Goal: Complete application form

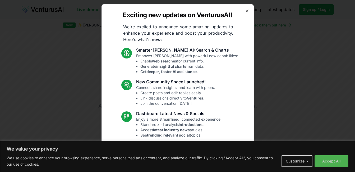
click at [240, 11] on div "Exciting new updates on VenturusAI! We're excited to announce some amazing upda…" at bounding box center [178, 85] width 152 height 163
click at [245, 11] on icon "button" at bounding box center [247, 11] width 4 height 4
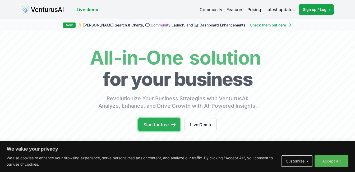
click at [163, 122] on link "Start for free" at bounding box center [159, 124] width 42 height 13
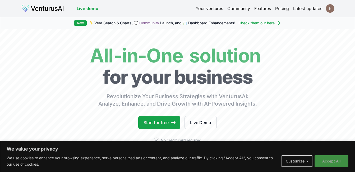
click at [318, 159] on button "Accept All" at bounding box center [332, 161] width 34 height 12
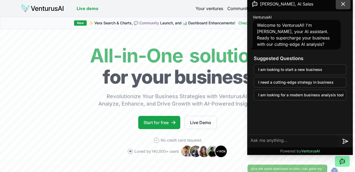
click at [343, 6] on icon at bounding box center [343, 4] width 6 height 6
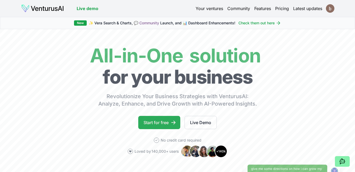
click at [159, 119] on link "Start for free" at bounding box center [159, 122] width 42 height 13
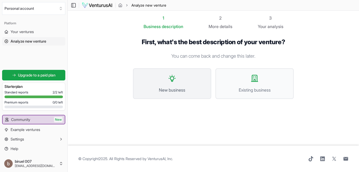
click at [169, 93] on button "New business" at bounding box center [172, 83] width 78 height 31
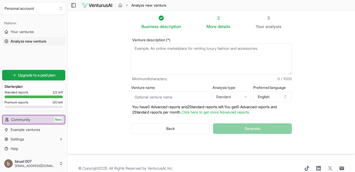
click at [193, 67] on textarea "Venture description (*)" at bounding box center [211, 58] width 161 height 31
type textarea "estou"
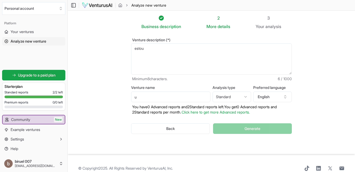
type input "u"
click at [181, 56] on textarea "estou" at bounding box center [211, 58] width 161 height 31
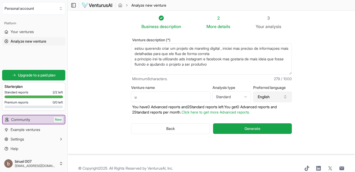
type textarea "estou querendo criar um projeto de mareting digital , iniciei mas preciso de in…"
click at [263, 96] on button "English" at bounding box center [272, 96] width 39 height 11
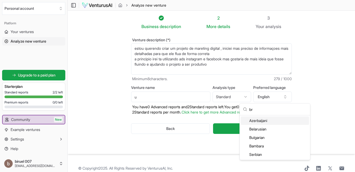
type input "b"
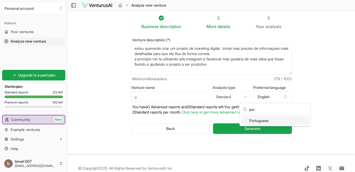
type input "por"
click at [262, 120] on div "Portuguese" at bounding box center [275, 120] width 68 height 8
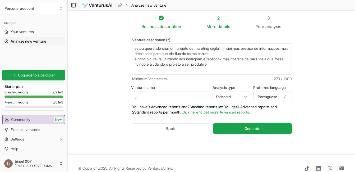
click at [246, 99] on html "We value your privacy We use cookies to enhance your browsing experience, serve…" at bounding box center [177, 86] width 355 height 172
select select "advanced"
click at [185, 97] on input "u" at bounding box center [170, 96] width 79 height 11
type input "Marketing digital"
click at [210, 47] on textarea "estou querendo criar um projeto de mareting digital , iniciei mas preciso de in…" at bounding box center [211, 58] width 161 height 31
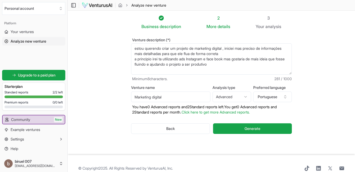
click at [221, 61] on textarea "estou querendo criar um projeto de mareting digital , iniciei mas preciso de in…" at bounding box center [211, 58] width 161 height 31
click at [212, 58] on textarea "estou querendo criar um projeto de mareting digital , iniciei mas preciso de in…" at bounding box center [211, 58] width 161 height 31
type textarea "estou querendo criar um projeto de marketing digital , iniciei mas preciso de i…"
click at [239, 128] on button "Generate" at bounding box center [252, 128] width 79 height 11
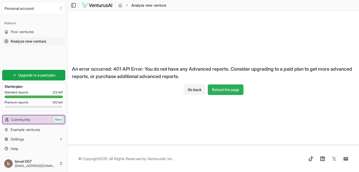
click at [234, 93] on button "Reload the page" at bounding box center [226, 89] width 36 height 11
